Goal: Task Accomplishment & Management: Manage account settings

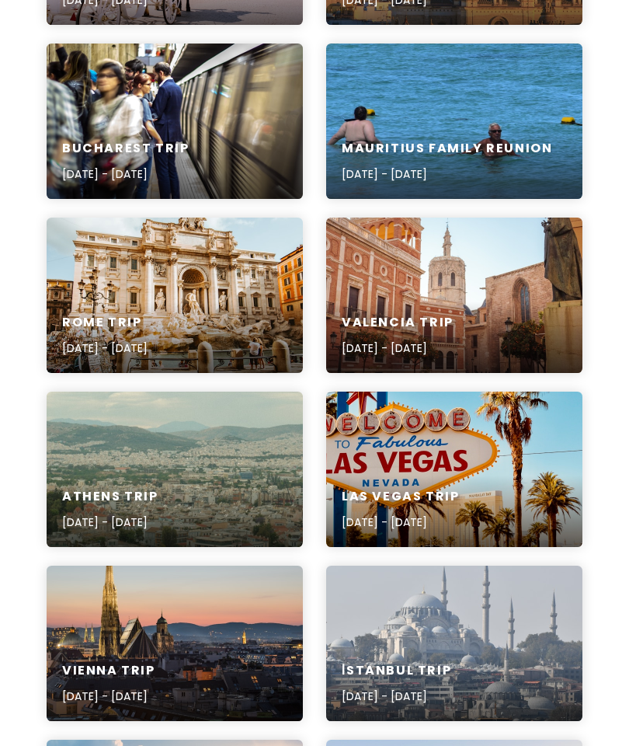
scroll to position [548, 0]
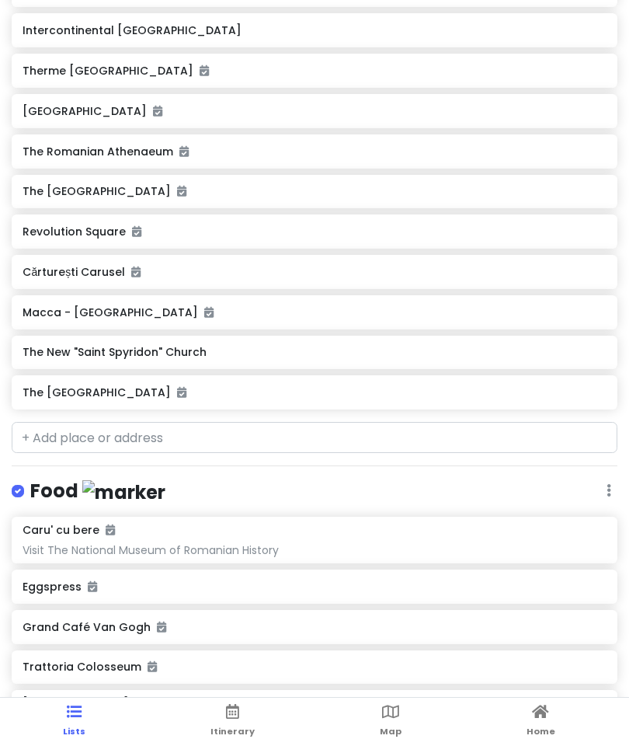
scroll to position [317, 0]
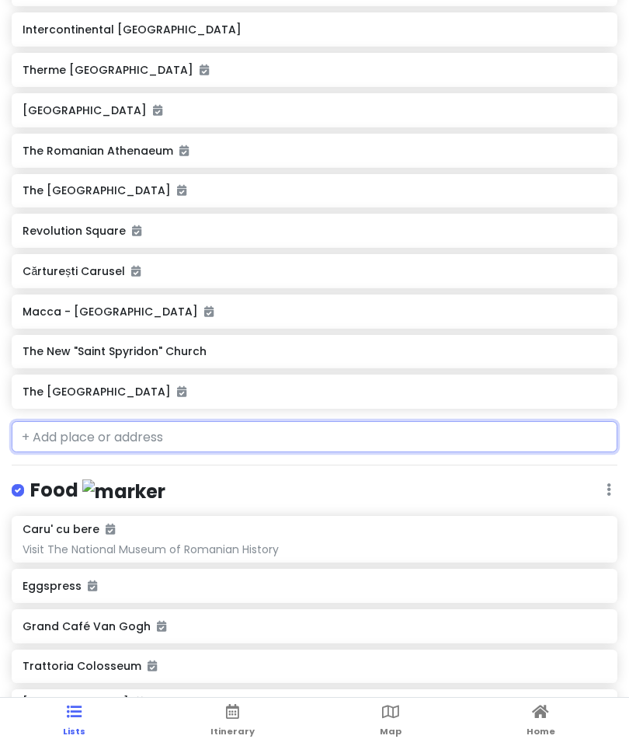
click at [228, 432] on input "text" at bounding box center [315, 436] width 606 height 31
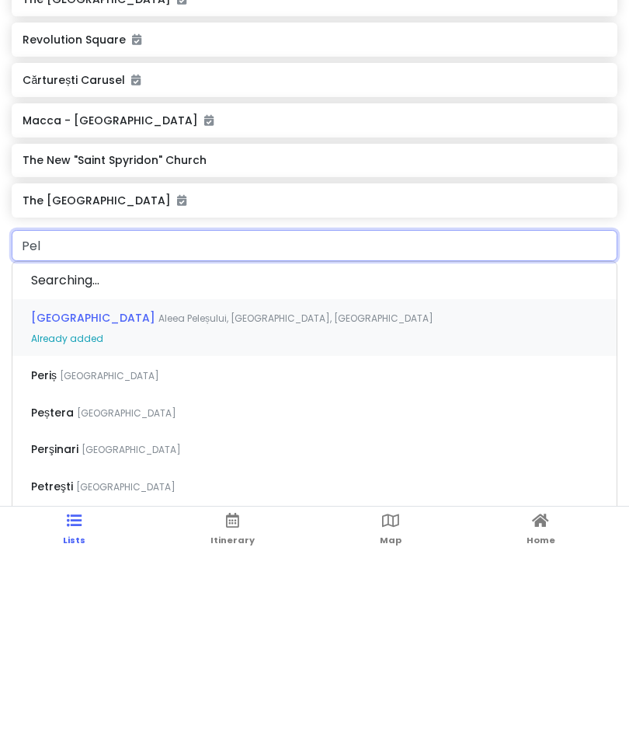
type input "Peli"
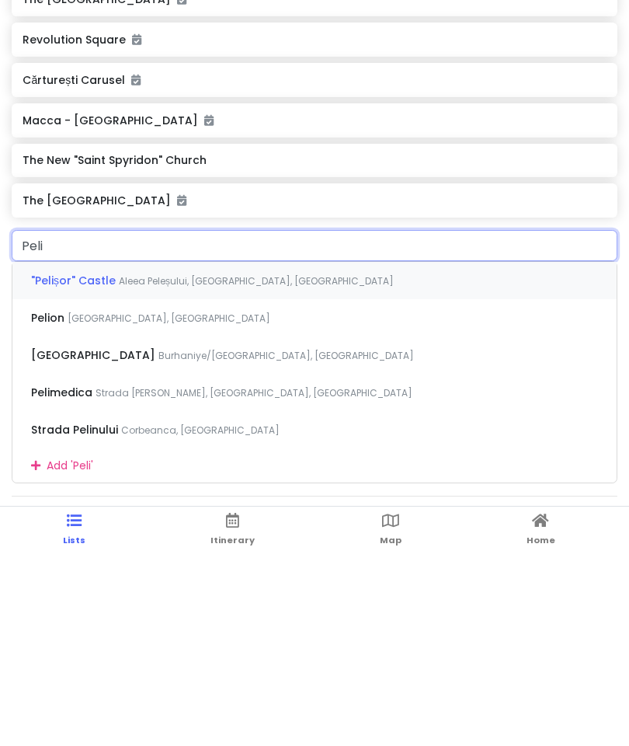
click at [409, 453] on div ""Pelișor" [GEOGRAPHIC_DATA], [GEOGRAPHIC_DATA], [GEOGRAPHIC_DATA]" at bounding box center [314, 471] width 604 height 37
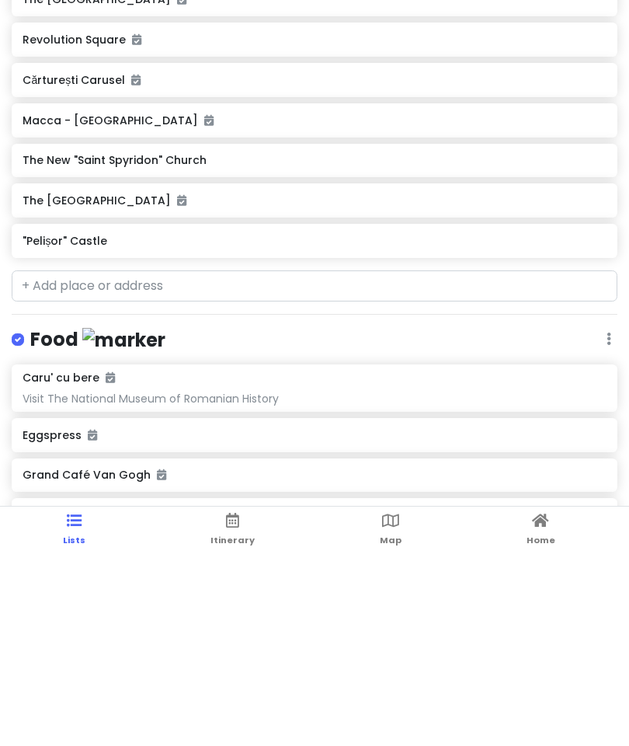
scroll to position [110, 0]
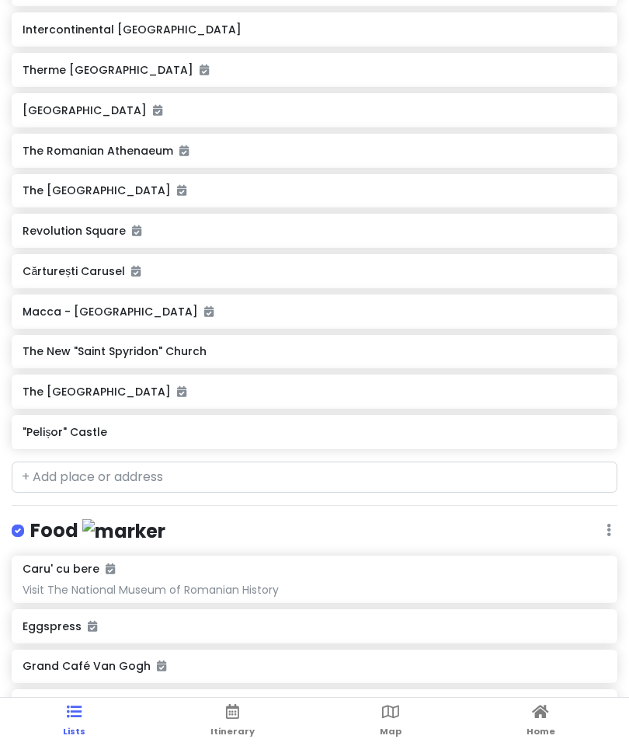
click at [247, 710] on link "Itinerary" at bounding box center [232, 722] width 44 height 48
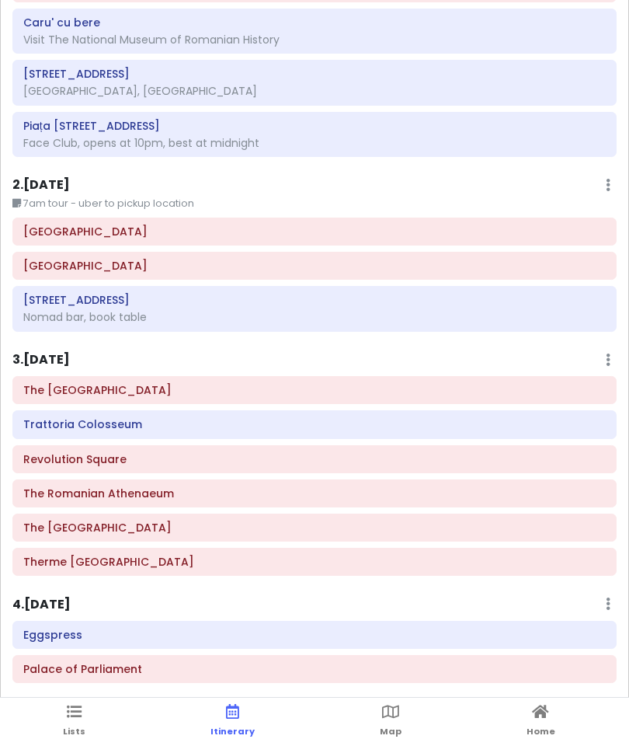
scroll to position [23, 0]
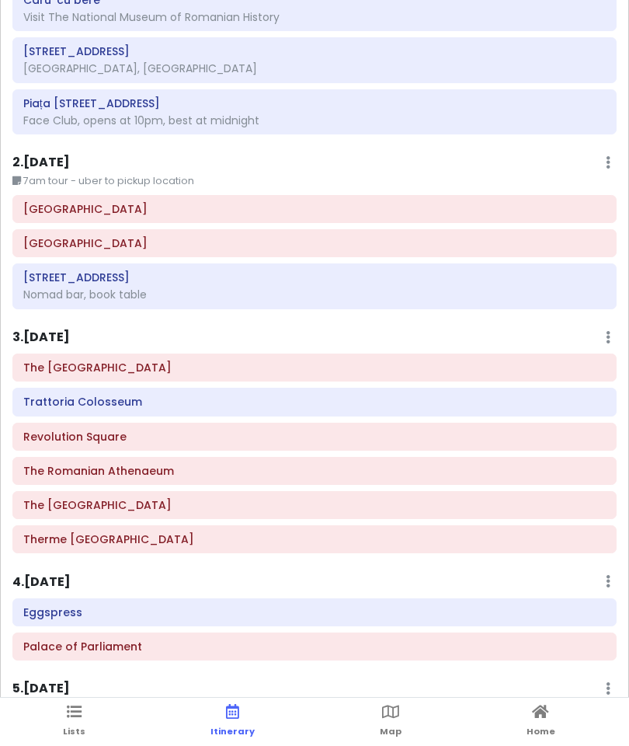
click at [64, 731] on span "Lists" at bounding box center [74, 731] width 23 height 12
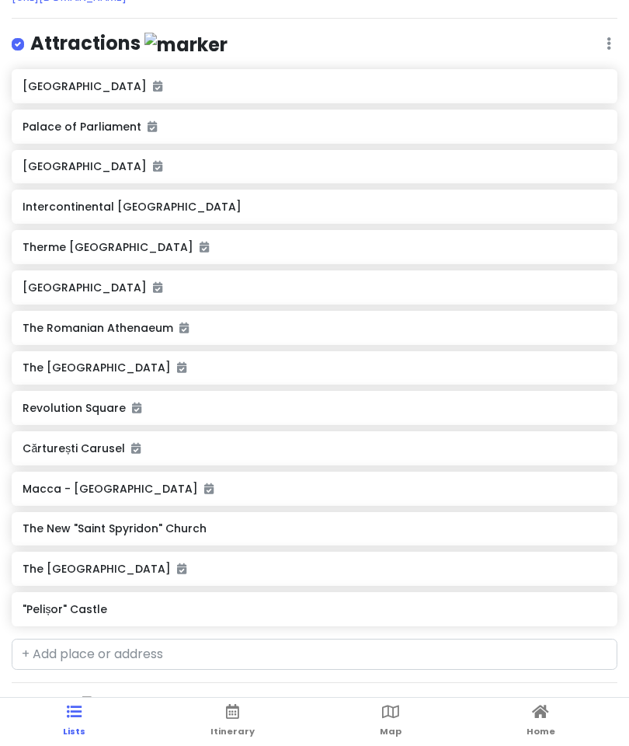
scroll to position [193, 0]
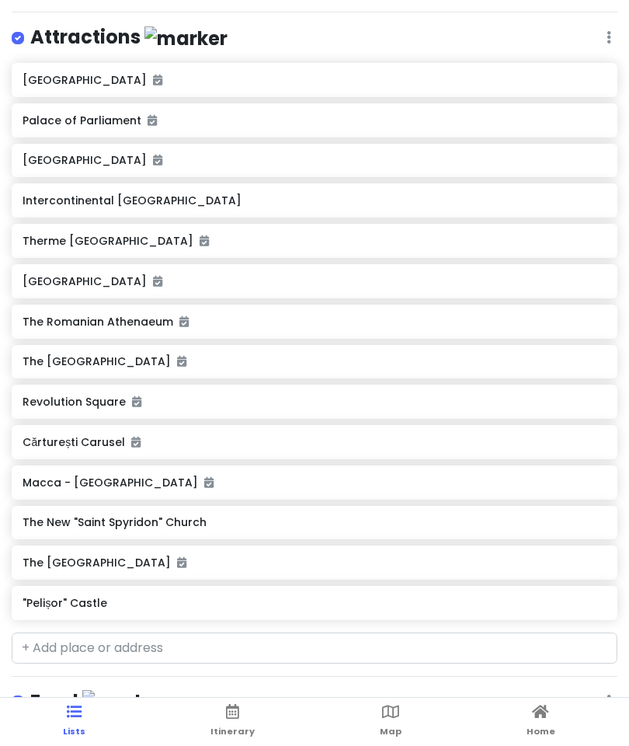
click at [235, 606] on div ""Pelișor" Castle" at bounding box center [314, 603] width 583 height 22
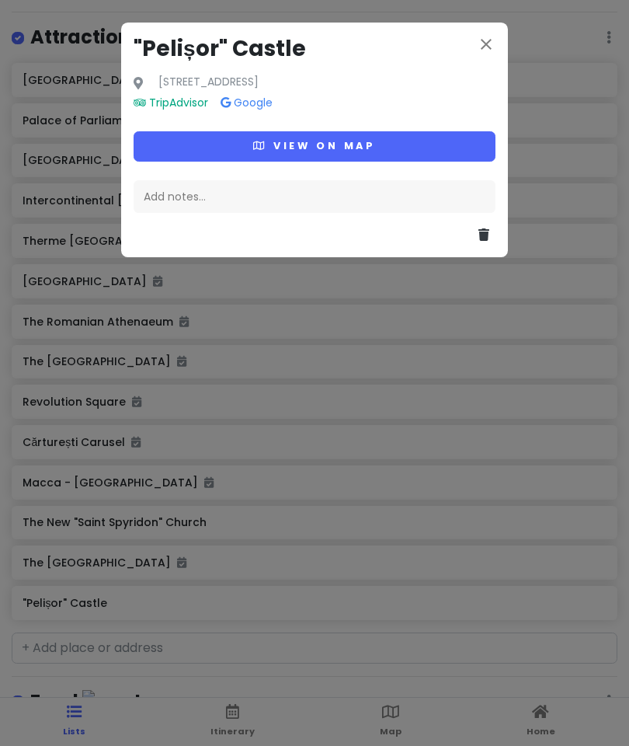
click at [495, 69] on div "close "Pelișor" [GEOGRAPHIC_DATA][STREET_ADDRESS] TripAdvisor Google View on ma…" at bounding box center [314, 140] width 387 height 235
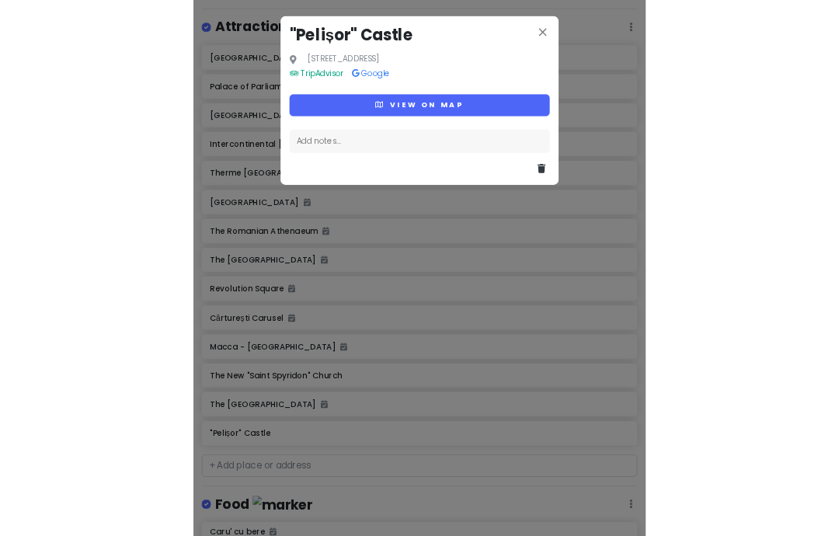
scroll to position [23, 0]
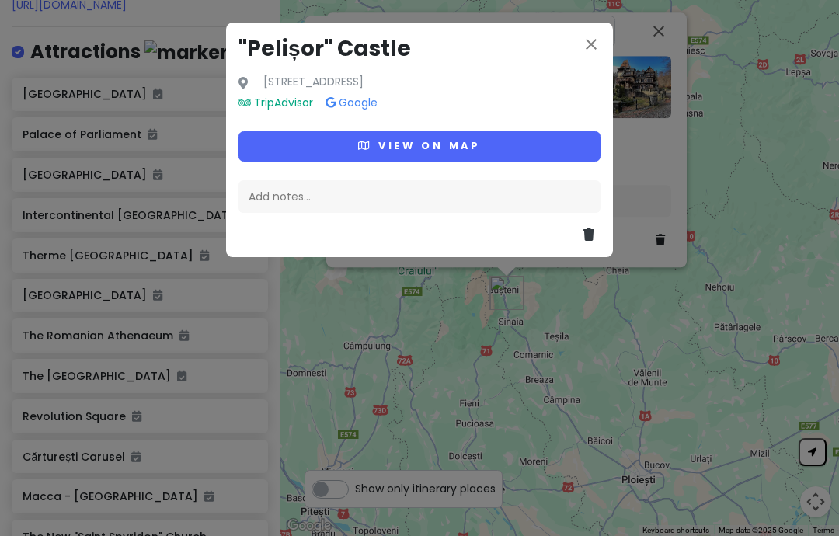
click at [598, 43] on icon "close" at bounding box center [591, 44] width 19 height 19
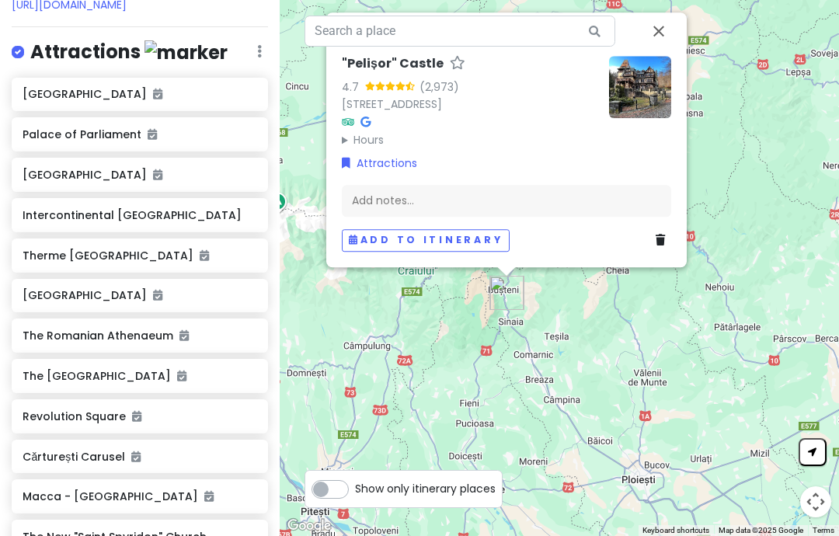
click at [503, 252] on button "Add to itinerary" at bounding box center [426, 240] width 168 height 23
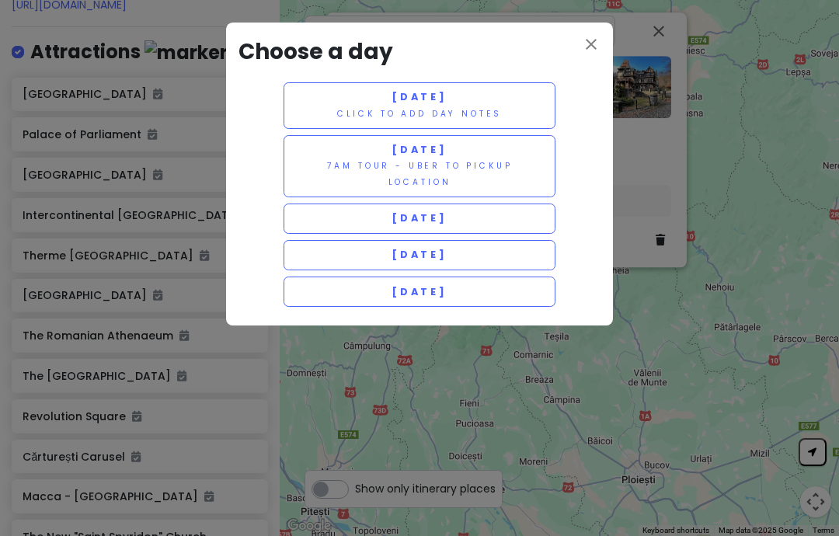
click at [524, 162] on button "[DATE] 7am tour - [GEOGRAPHIC_DATA] to pickup location" at bounding box center [420, 166] width 272 height 62
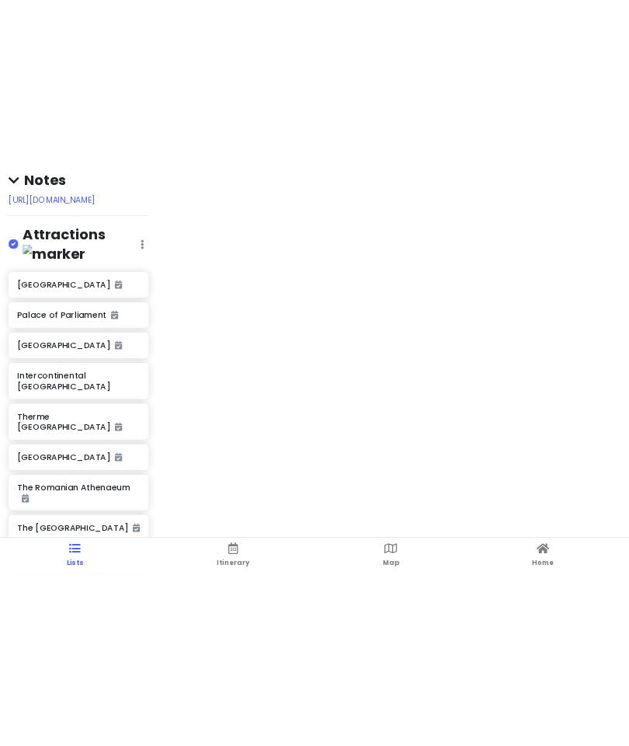
scroll to position [0, 0]
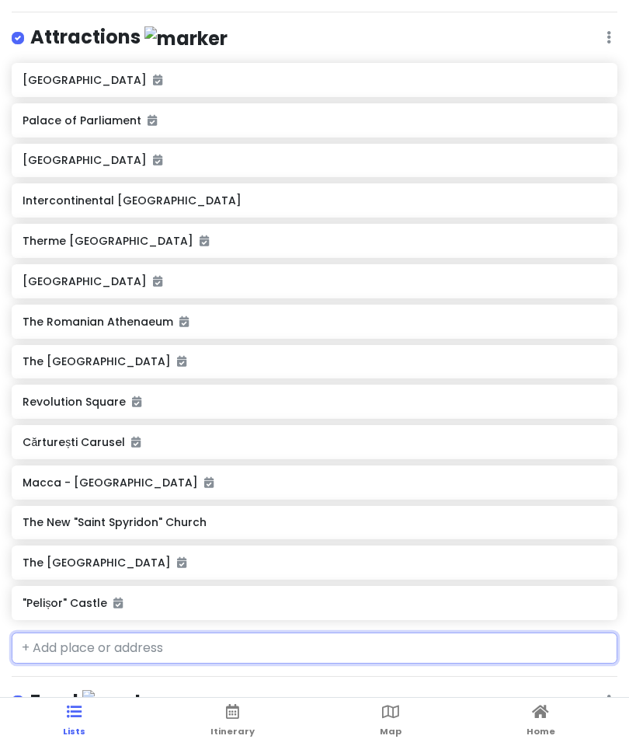
click at [144, 647] on input "text" at bounding box center [315, 647] width 606 height 31
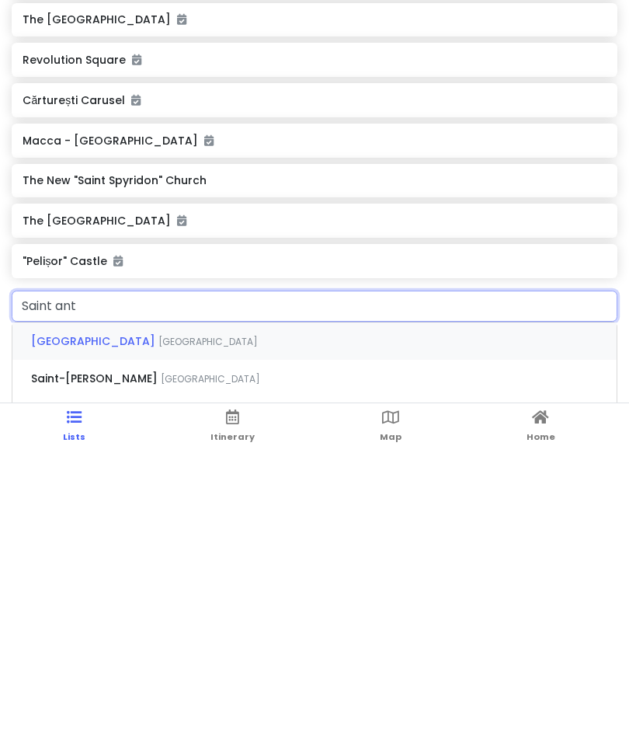
type input "Saint anth"
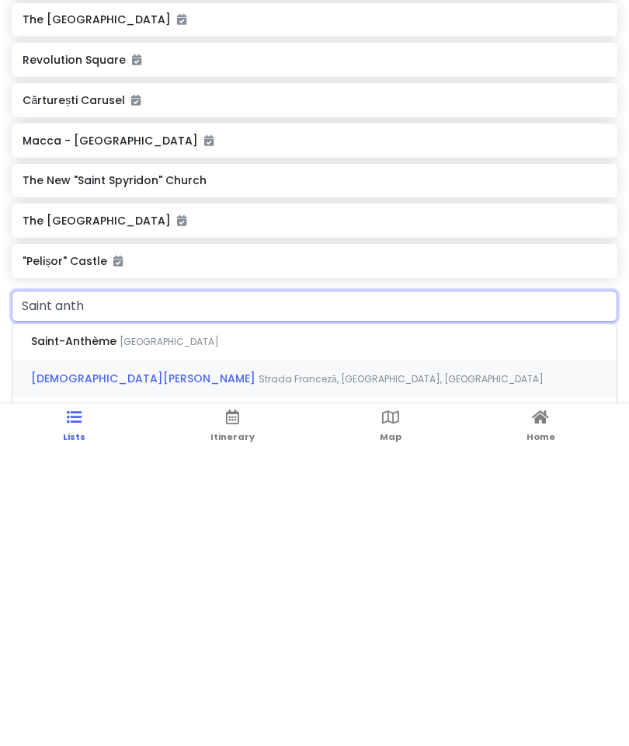
click at [385, 654] on div "[DEMOGRAPHIC_DATA][PERSON_NAME] [GEOGRAPHIC_DATA], [GEOGRAPHIC_DATA], [GEOGRAPH…" at bounding box center [314, 672] width 604 height 37
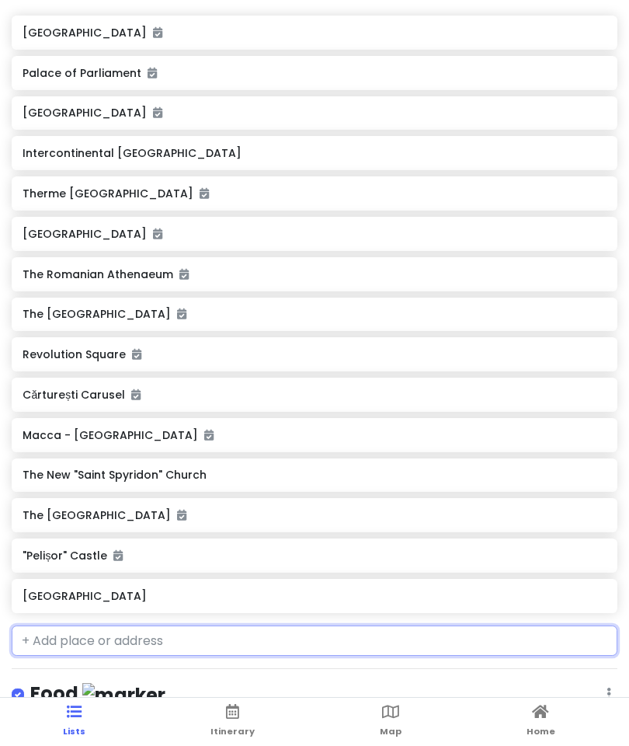
click at [211, 625] on input "text" at bounding box center [315, 640] width 606 height 31
click at [308, 625] on input "Fountains" at bounding box center [315, 640] width 606 height 31
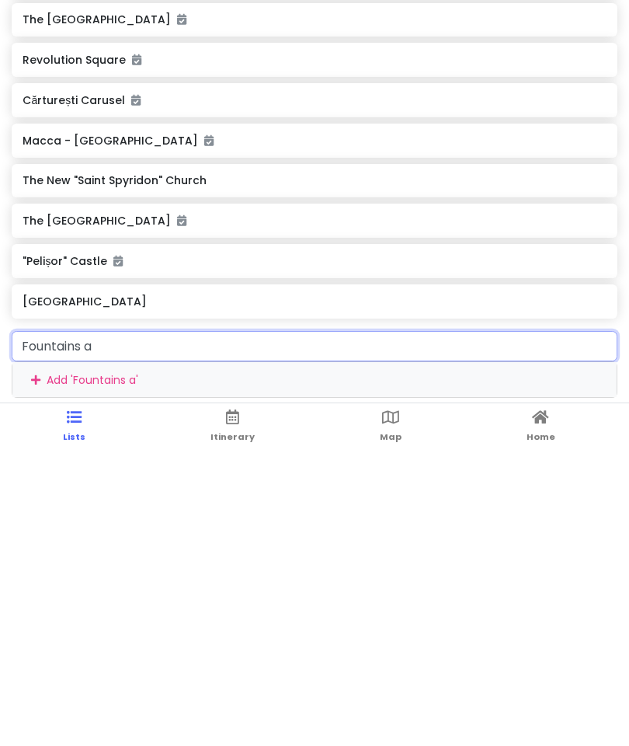
type input "Fountains at"
click at [324, 694] on div "Fântânile [GEOGRAPHIC_DATA] [GEOGRAPHIC_DATA], [GEOGRAPHIC_DATA], [GEOGRAPHIC_D…" at bounding box center [314, 712] width 604 height 37
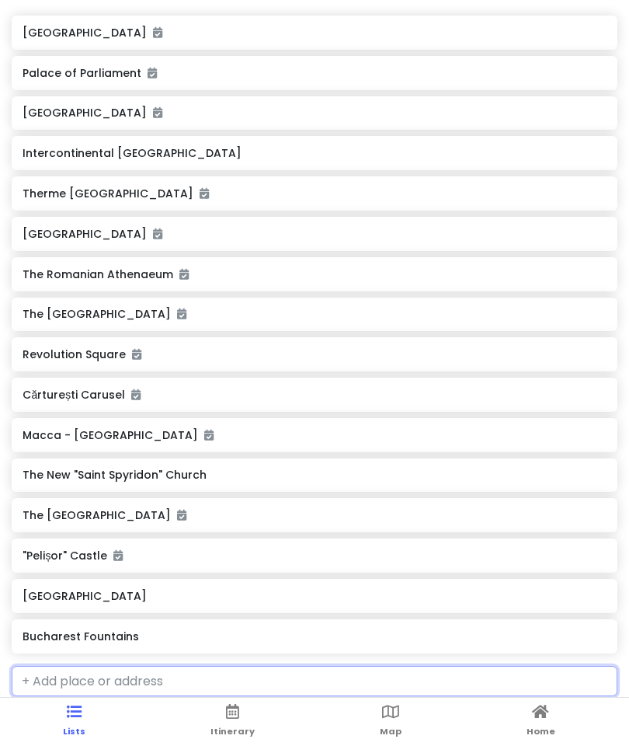
click at [189, 629] on h6 "Bucharest Fountains" at bounding box center [314, 636] width 583 height 14
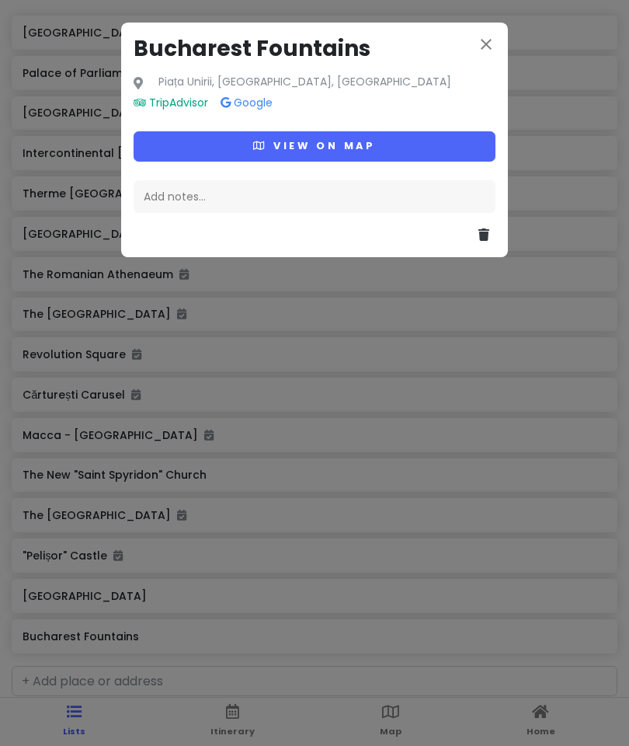
click at [372, 152] on button "View on map" at bounding box center [315, 146] width 362 height 30
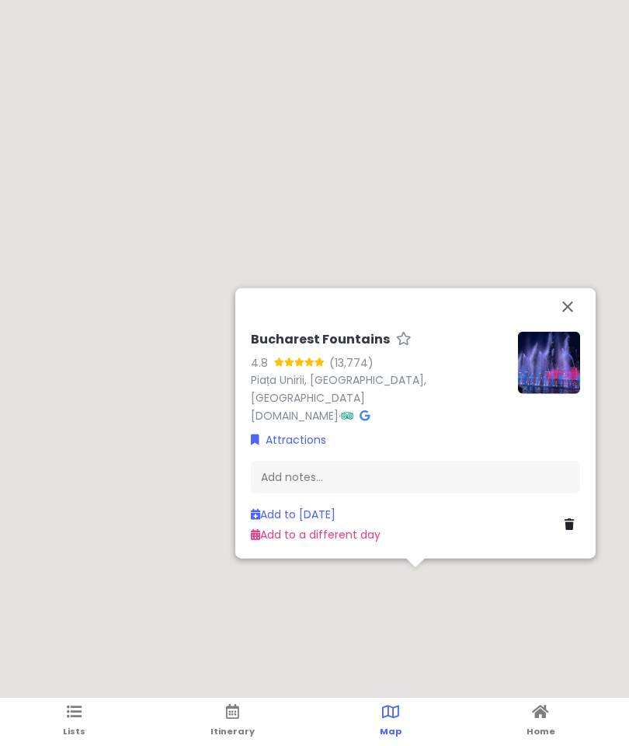
scroll to position [0, 0]
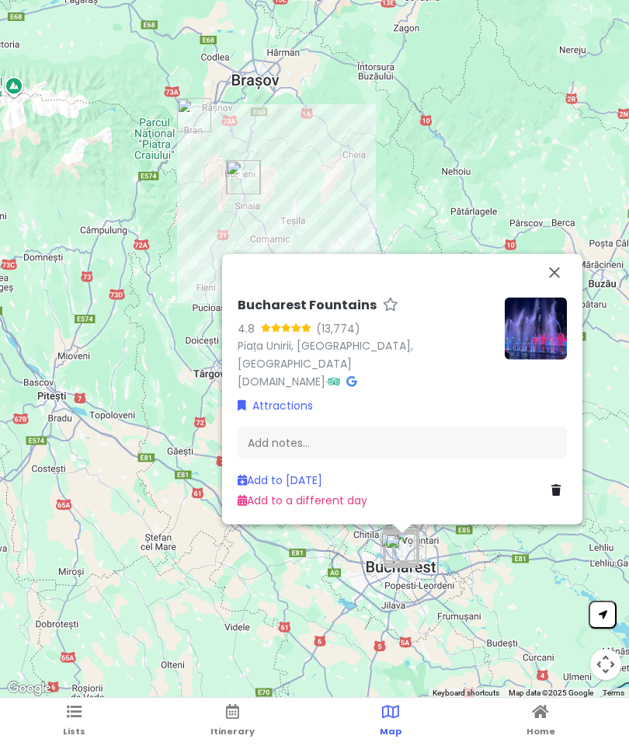
click at [334, 506] on link "Add to a different day" at bounding box center [303, 500] width 130 height 16
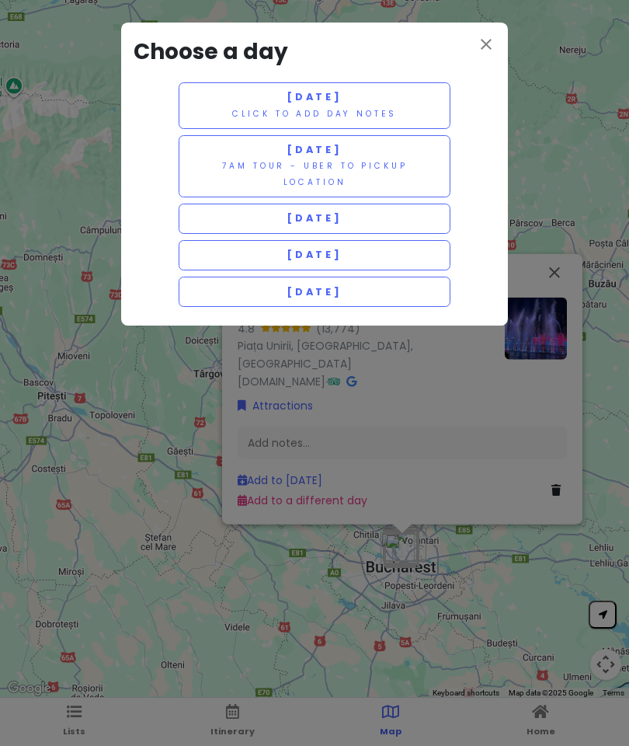
click at [412, 101] on button "[DATE] Click to add day notes" at bounding box center [315, 105] width 272 height 47
